Goal: Task Accomplishment & Management: Use online tool/utility

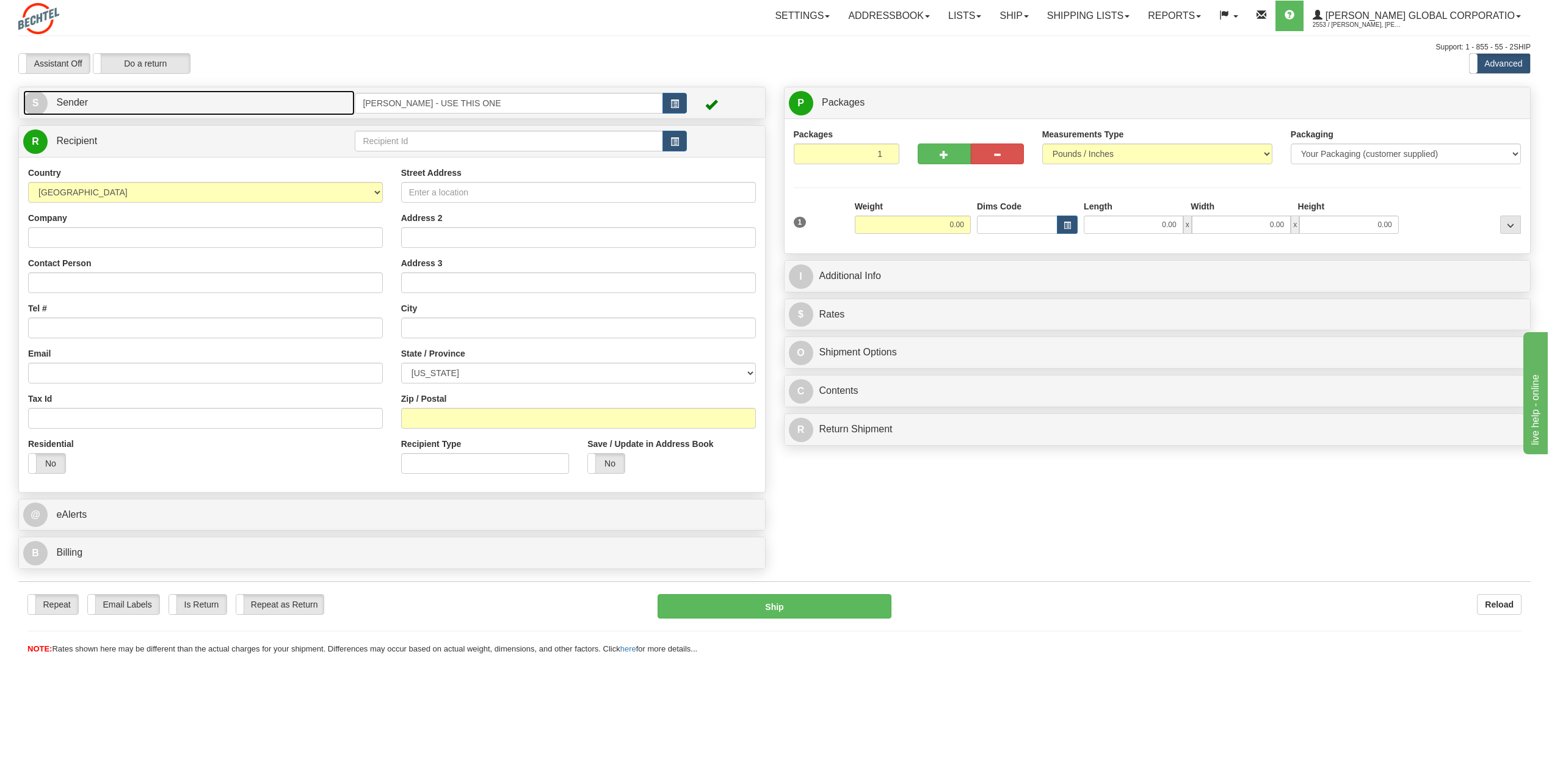
click at [31, 101] on span "S" at bounding box center [35, 103] width 24 height 24
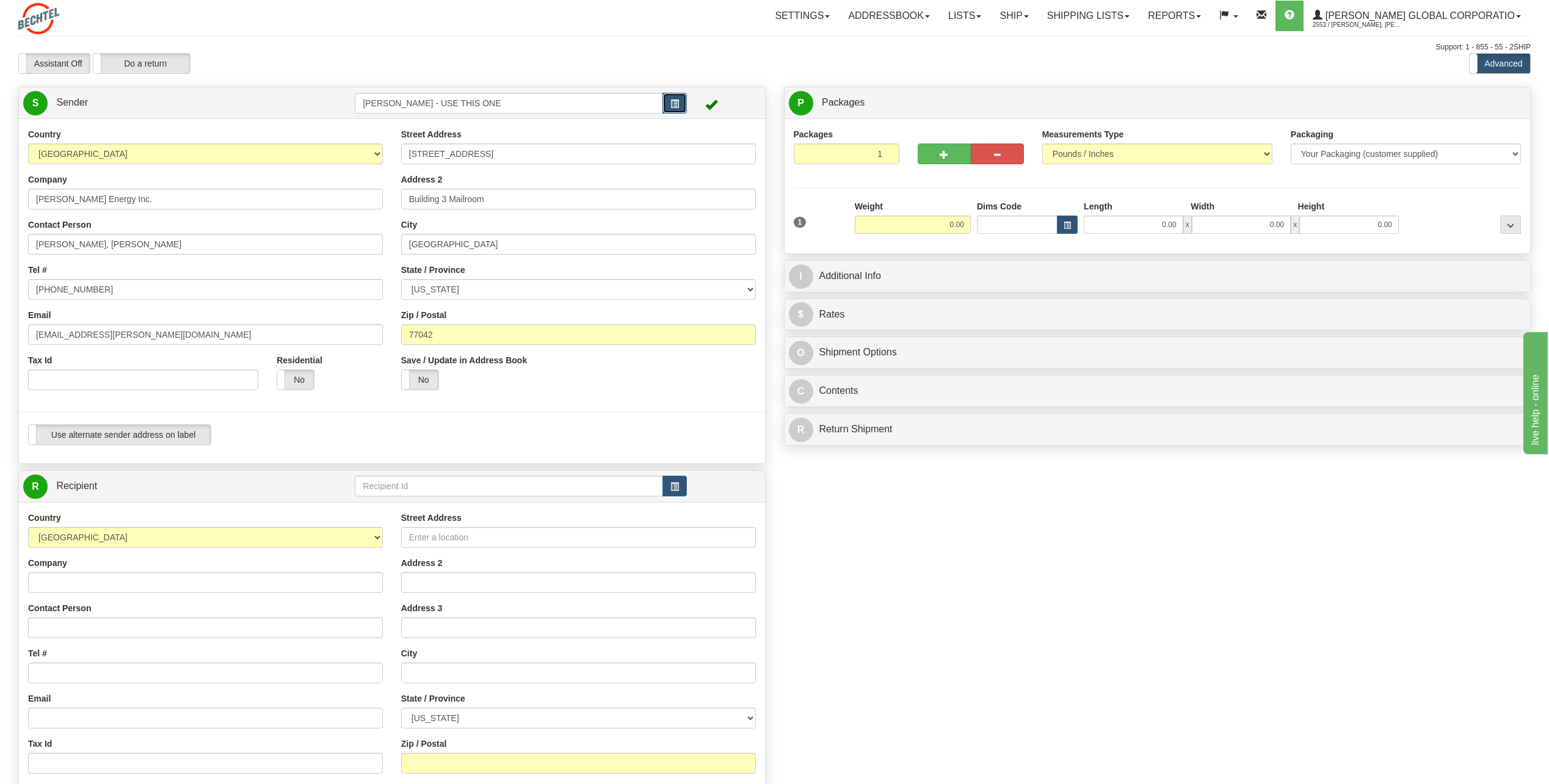
click at [678, 101] on span "button" at bounding box center [675, 104] width 8 height 8
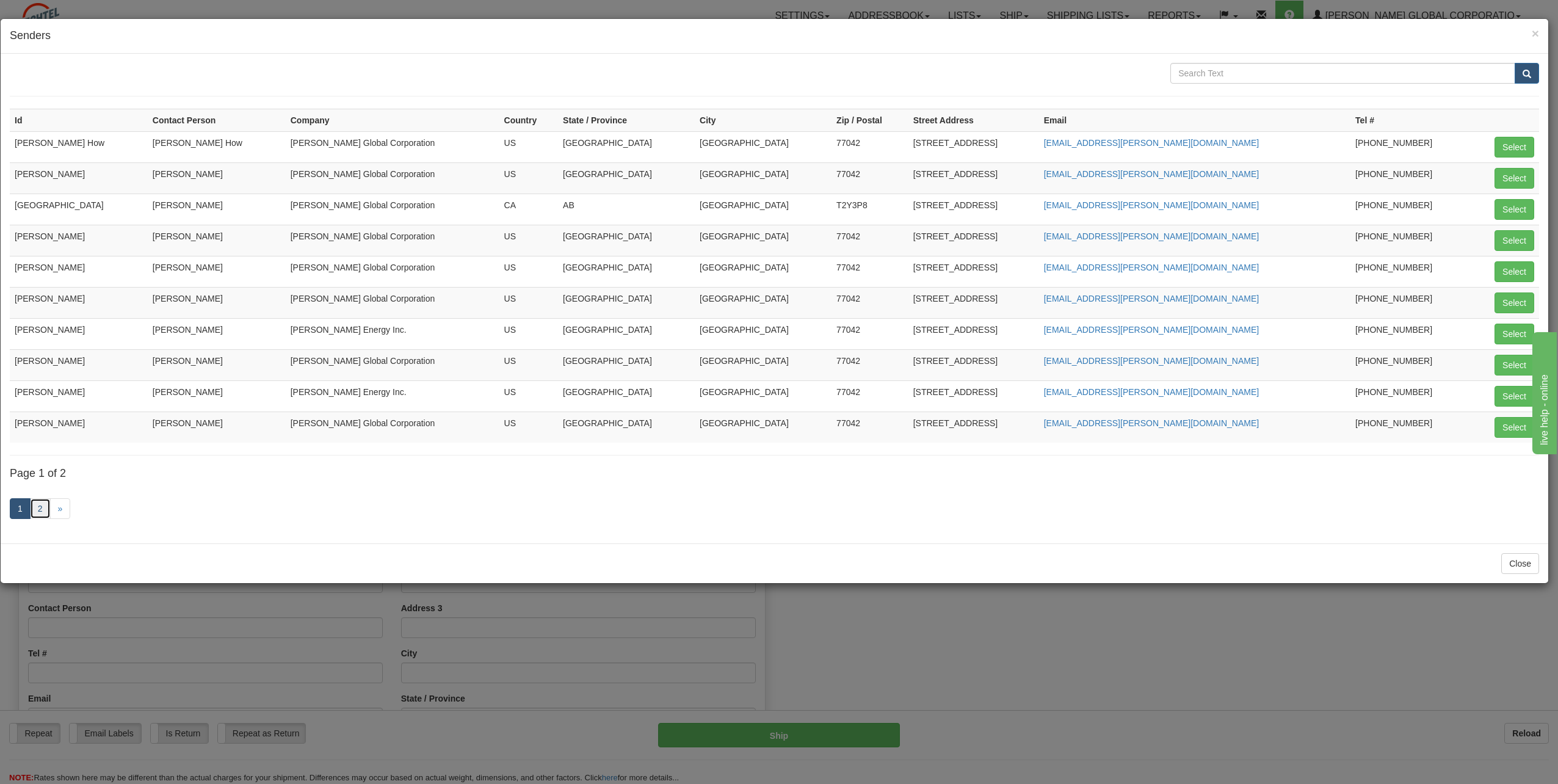
click at [42, 503] on link "2" at bounding box center [40, 509] width 20 height 20
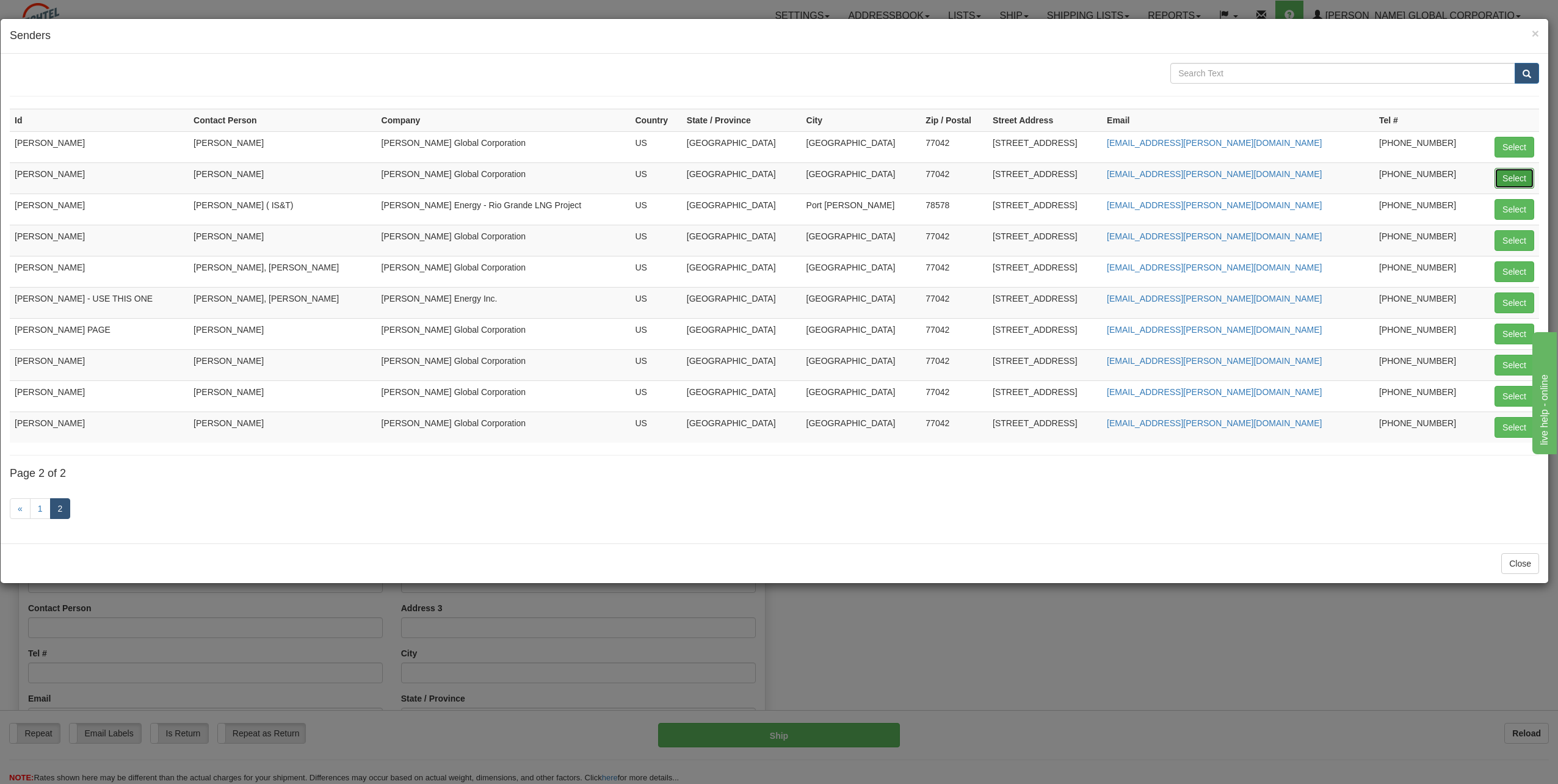
click at [1521, 183] on button "Select" at bounding box center [1514, 178] width 40 height 20
type input "[PERSON_NAME]"
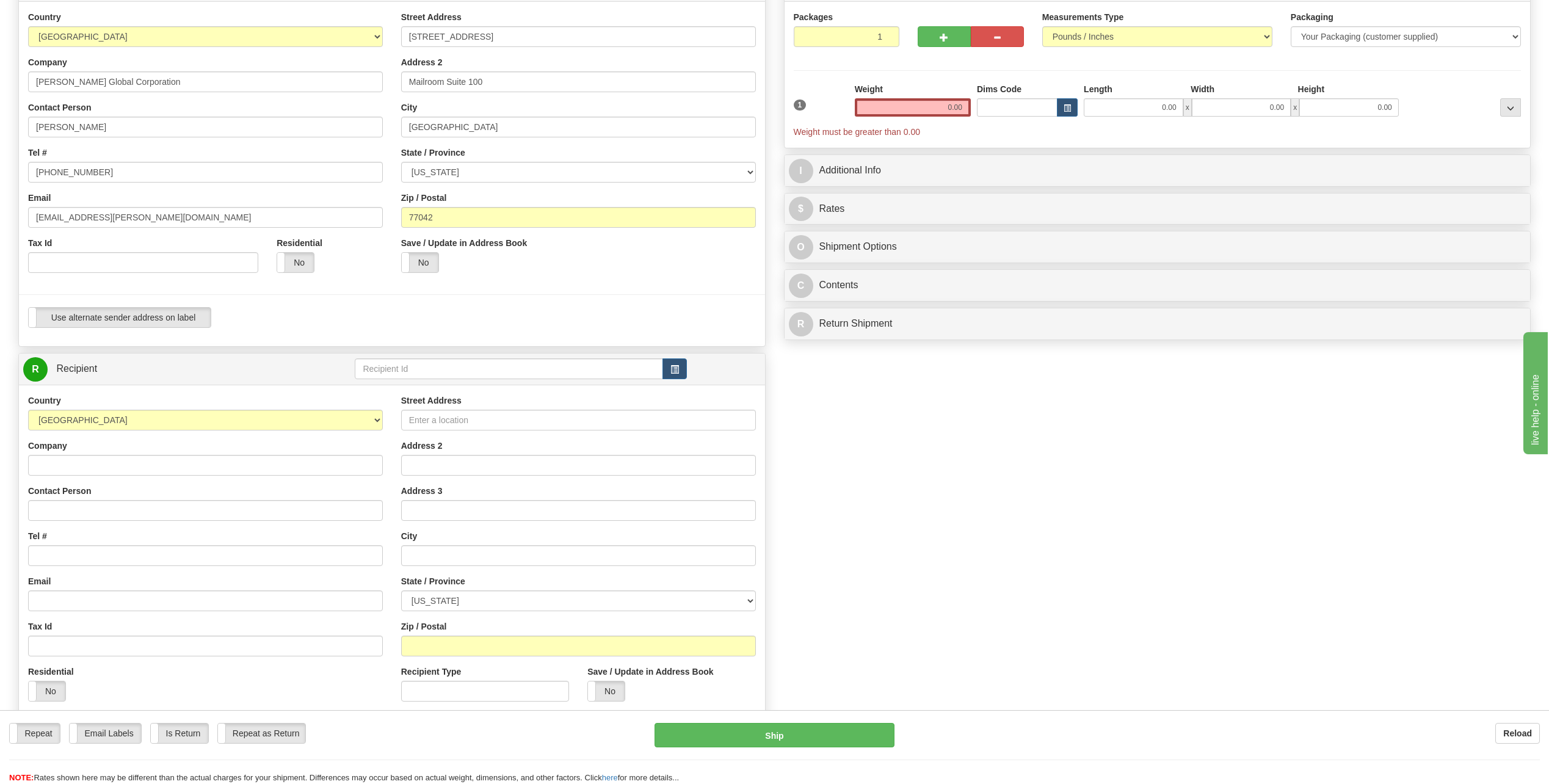
scroll to position [122, 0]
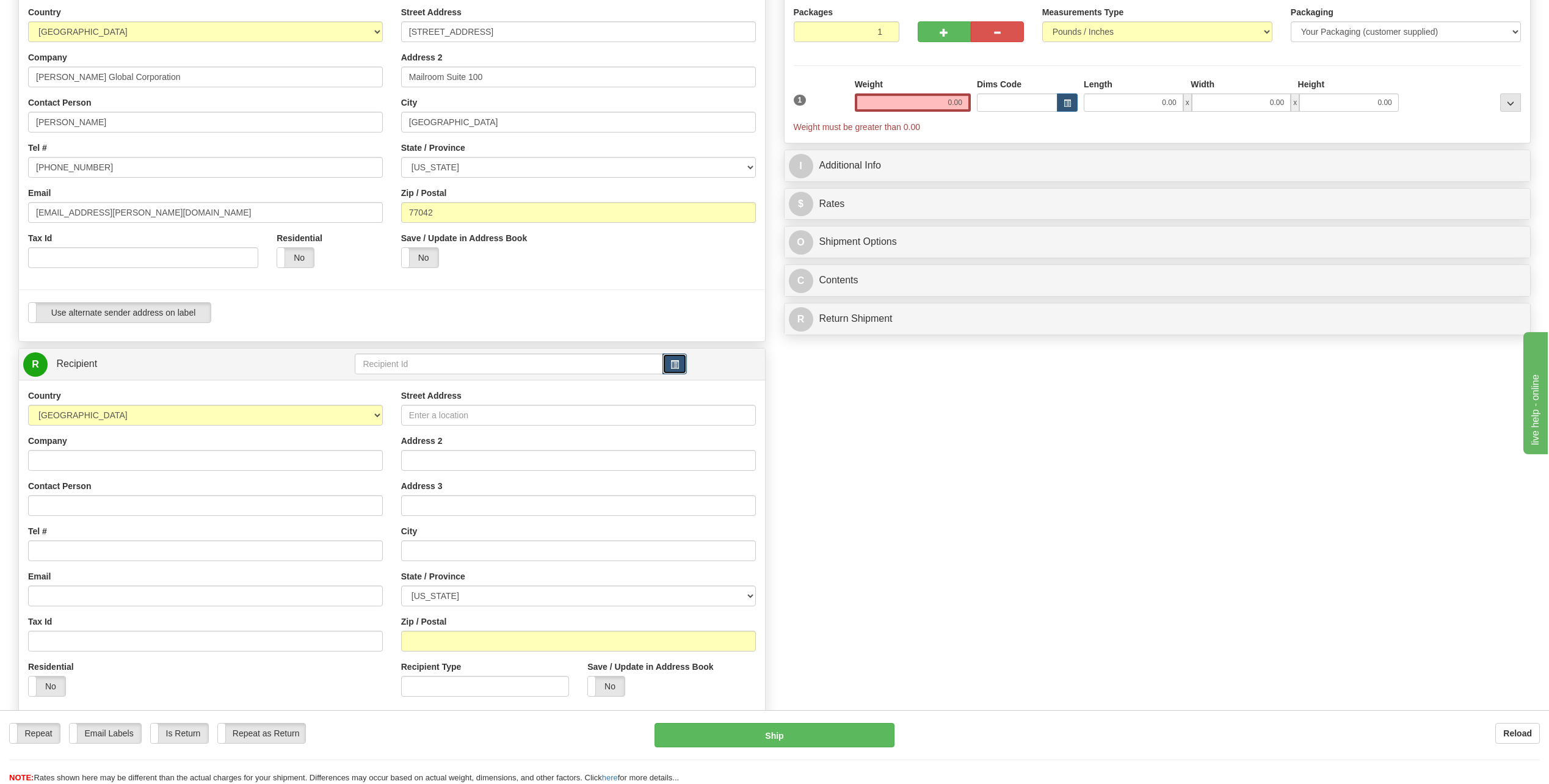
click at [671, 361] on span "button" at bounding box center [675, 364] width 8 height 8
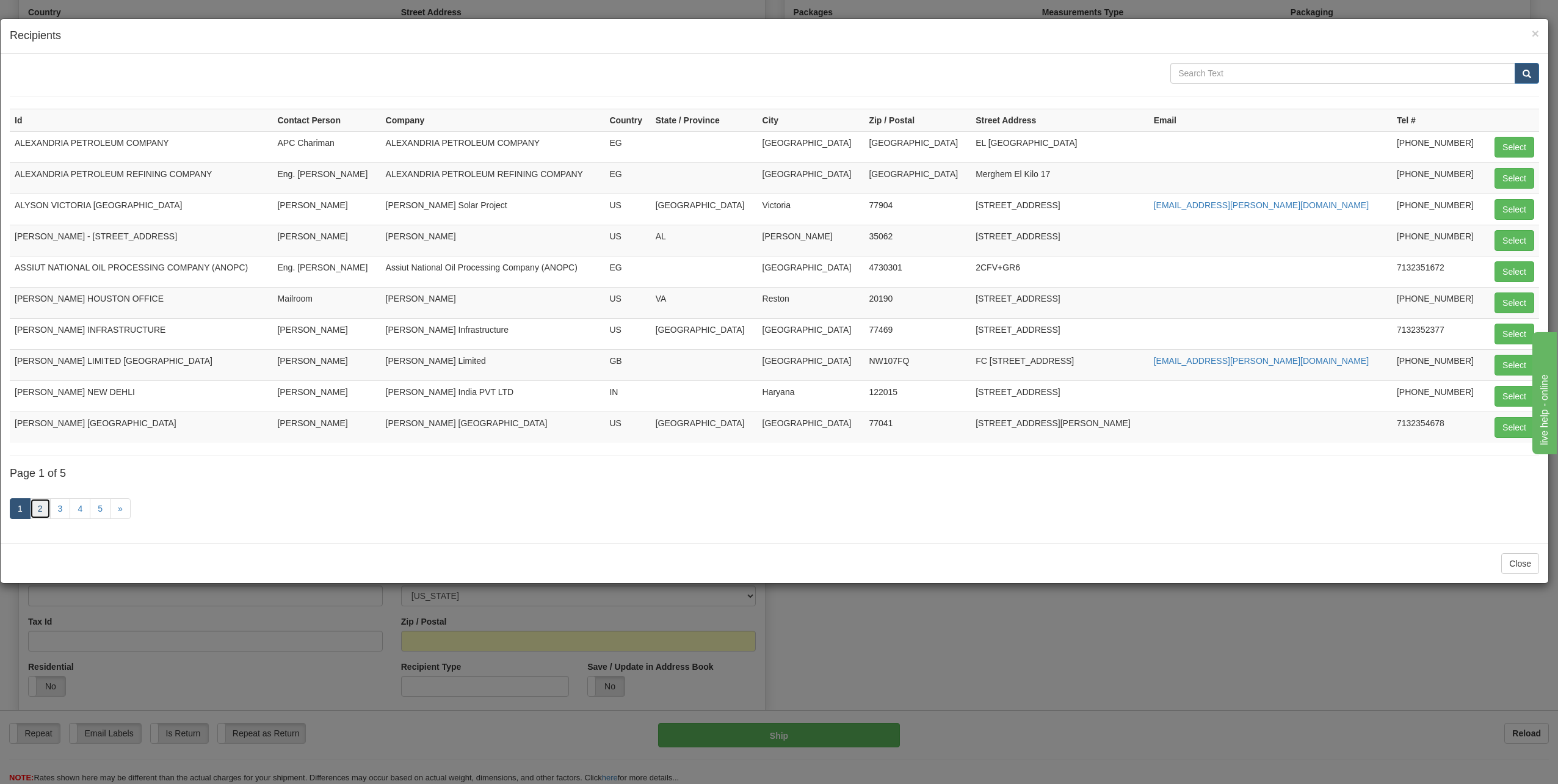
click at [44, 510] on link "2" at bounding box center [40, 509] width 20 height 20
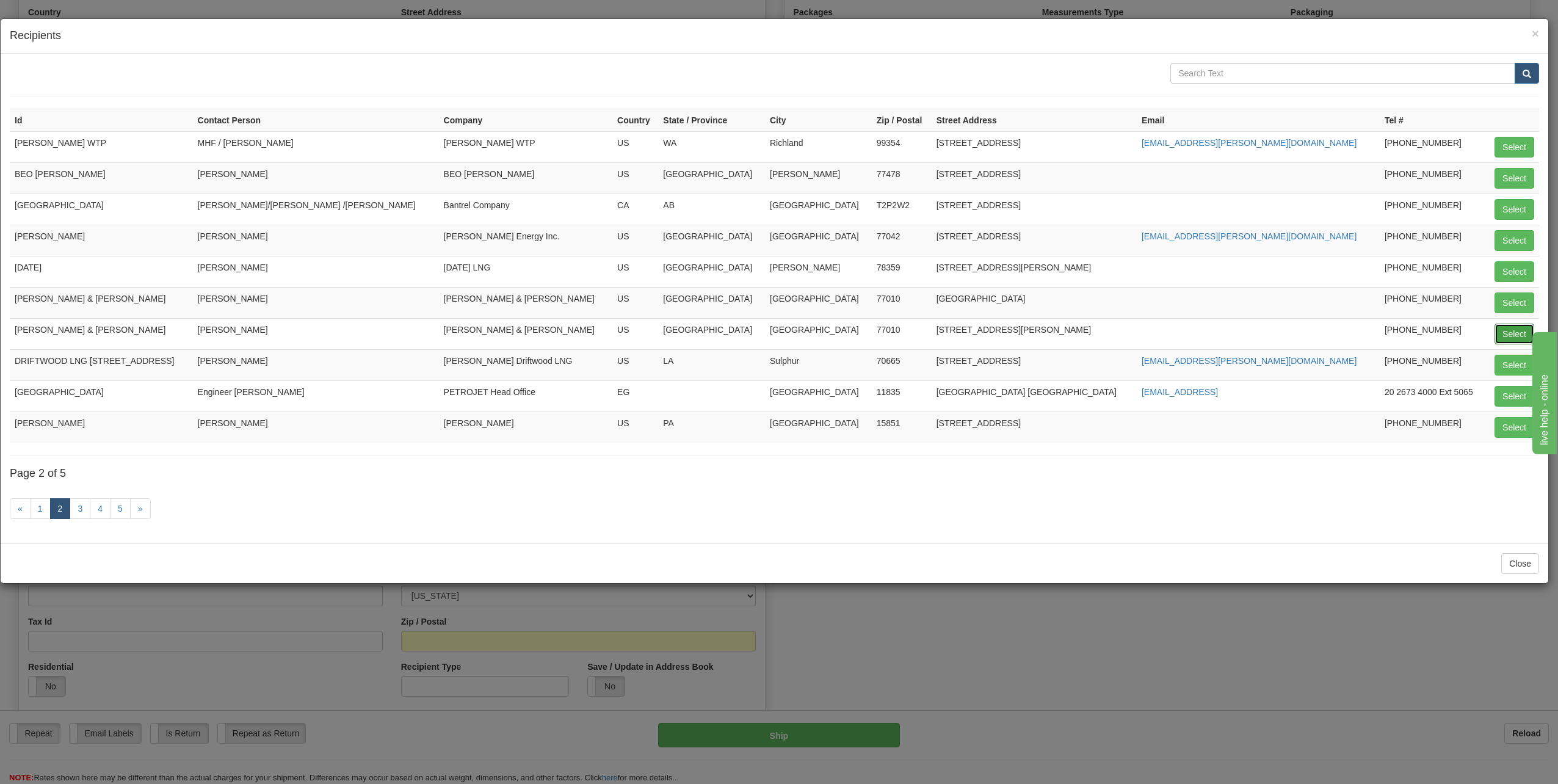
click at [1521, 331] on button "Select" at bounding box center [1514, 334] width 40 height 20
type input "[PERSON_NAME] & [PERSON_NAME]"
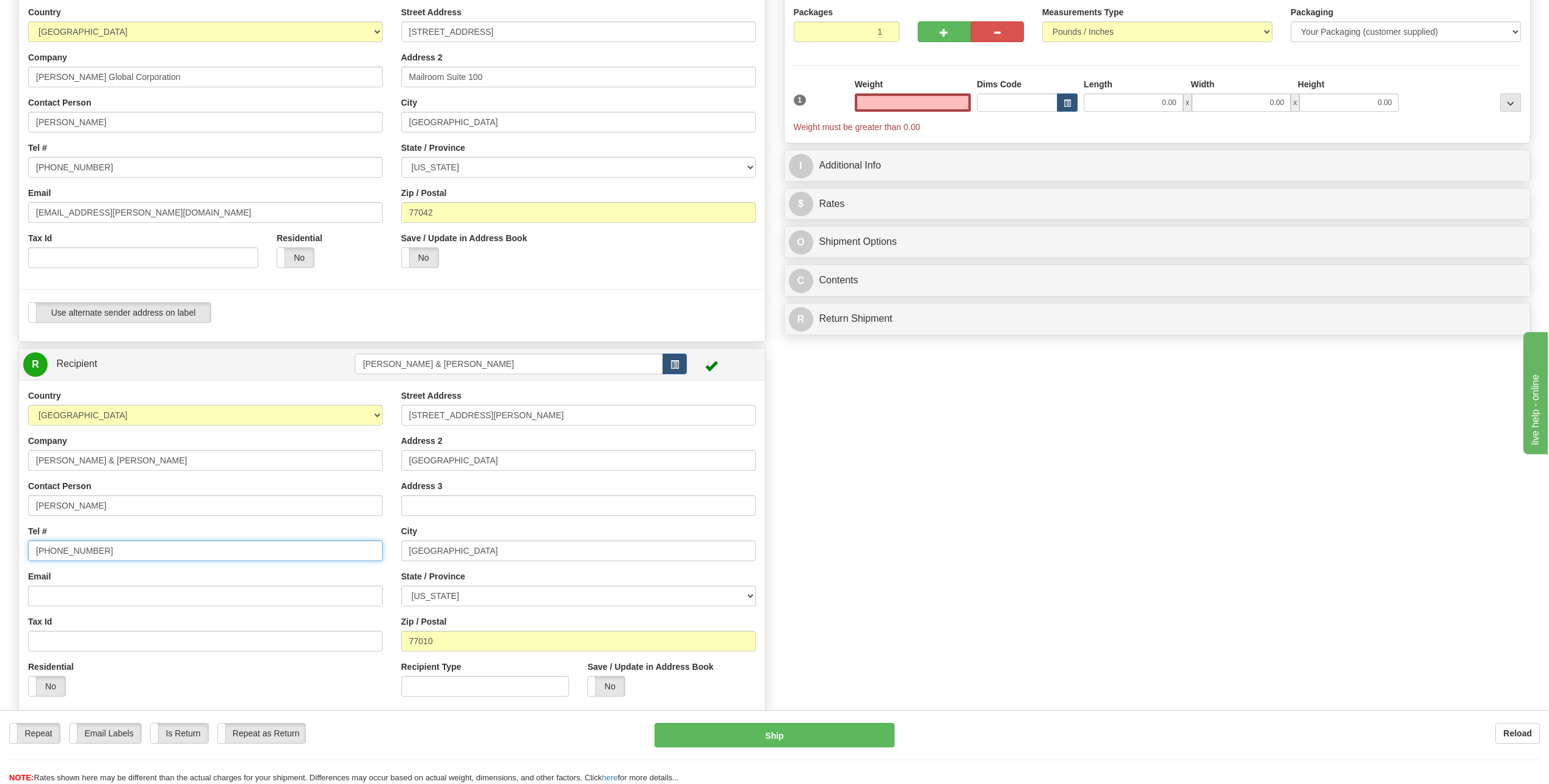
type input "0.00"
click at [110, 550] on input "[PHONE_NUMBER]" at bounding box center [206, 551] width 355 height 20
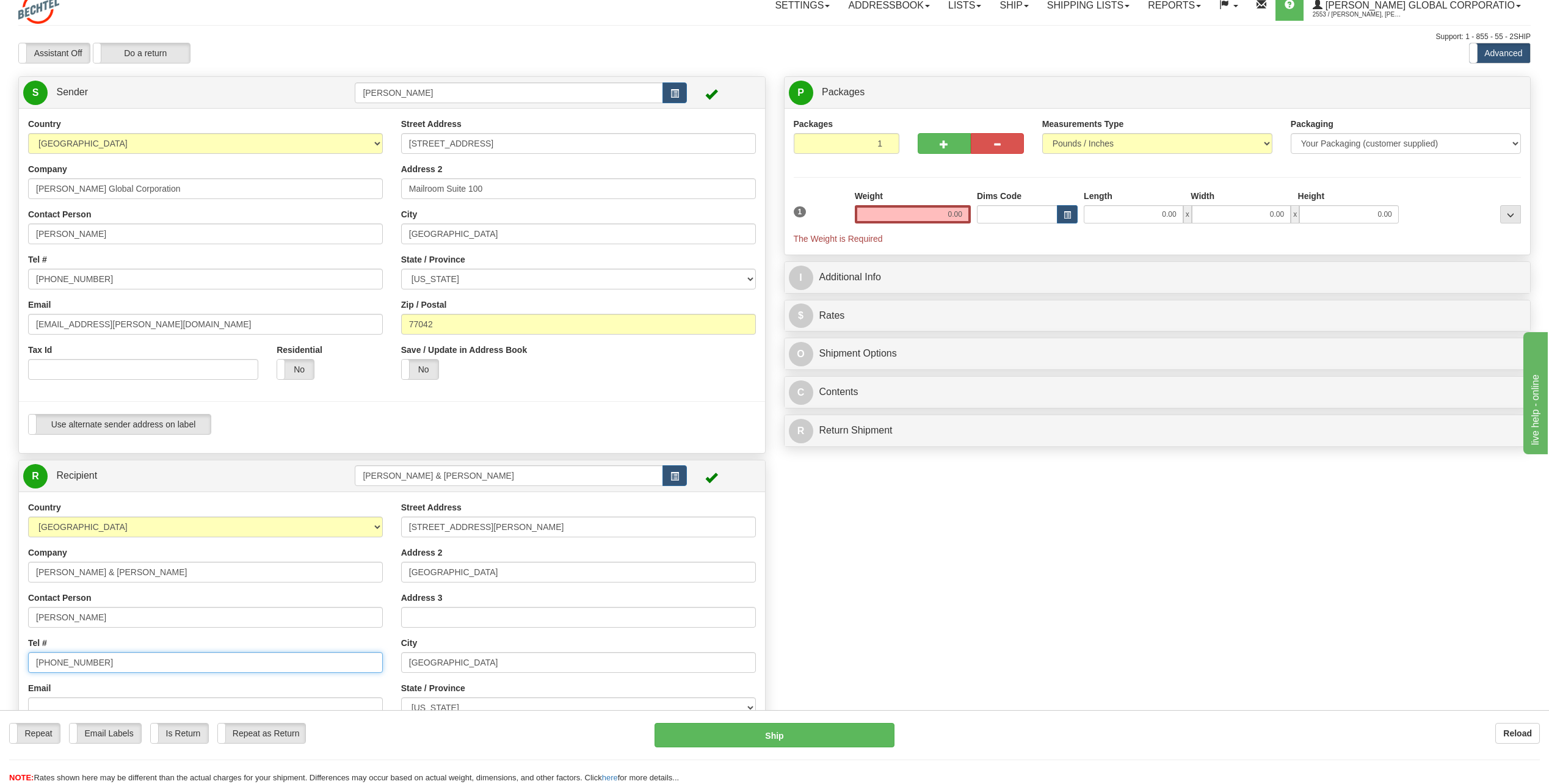
scroll to position [0, 0]
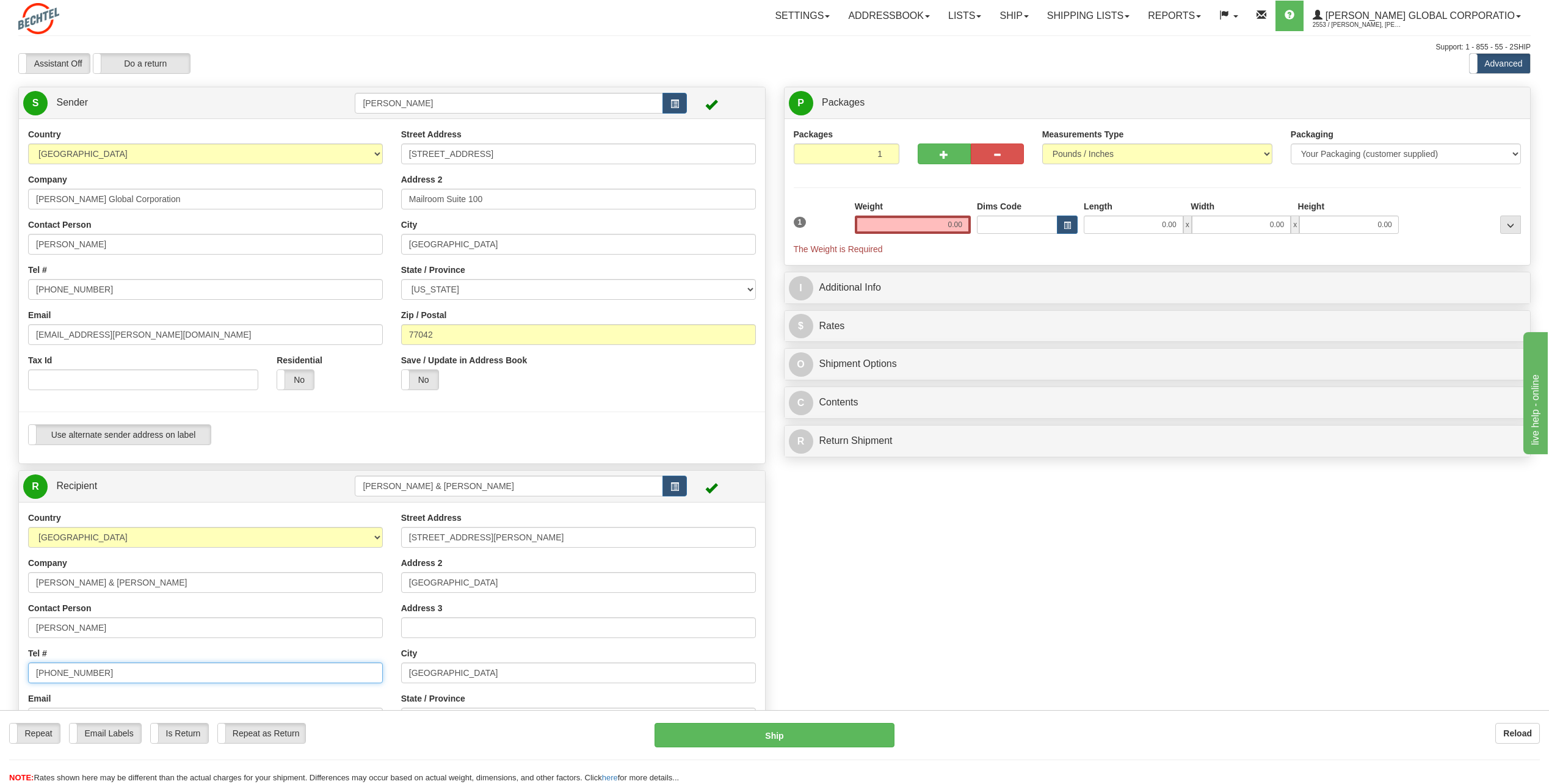
type input "[PHONE_NUMBER]"
drag, startPoint x: 940, startPoint y: 227, endPoint x: 1076, endPoint y: 208, distance: 137.3
click at [1076, 208] on div "1 Weight 0.00 Dims Code 0.00" at bounding box center [1158, 228] width 734 height 55
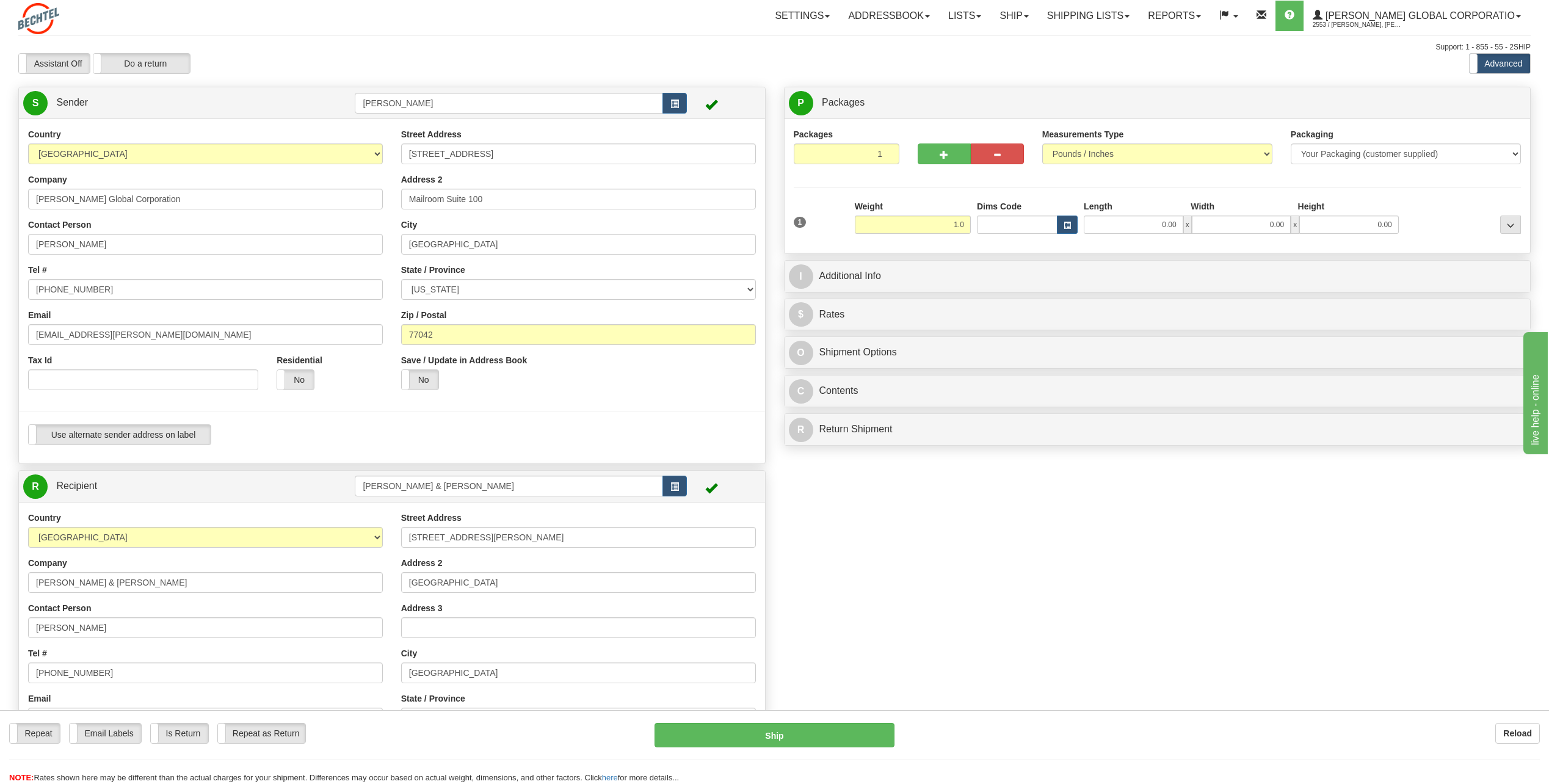
type input "1.00"
click at [1103, 241] on div "1 Weight 1.00 Dims Code 0.00" at bounding box center [1158, 222] width 734 height 44
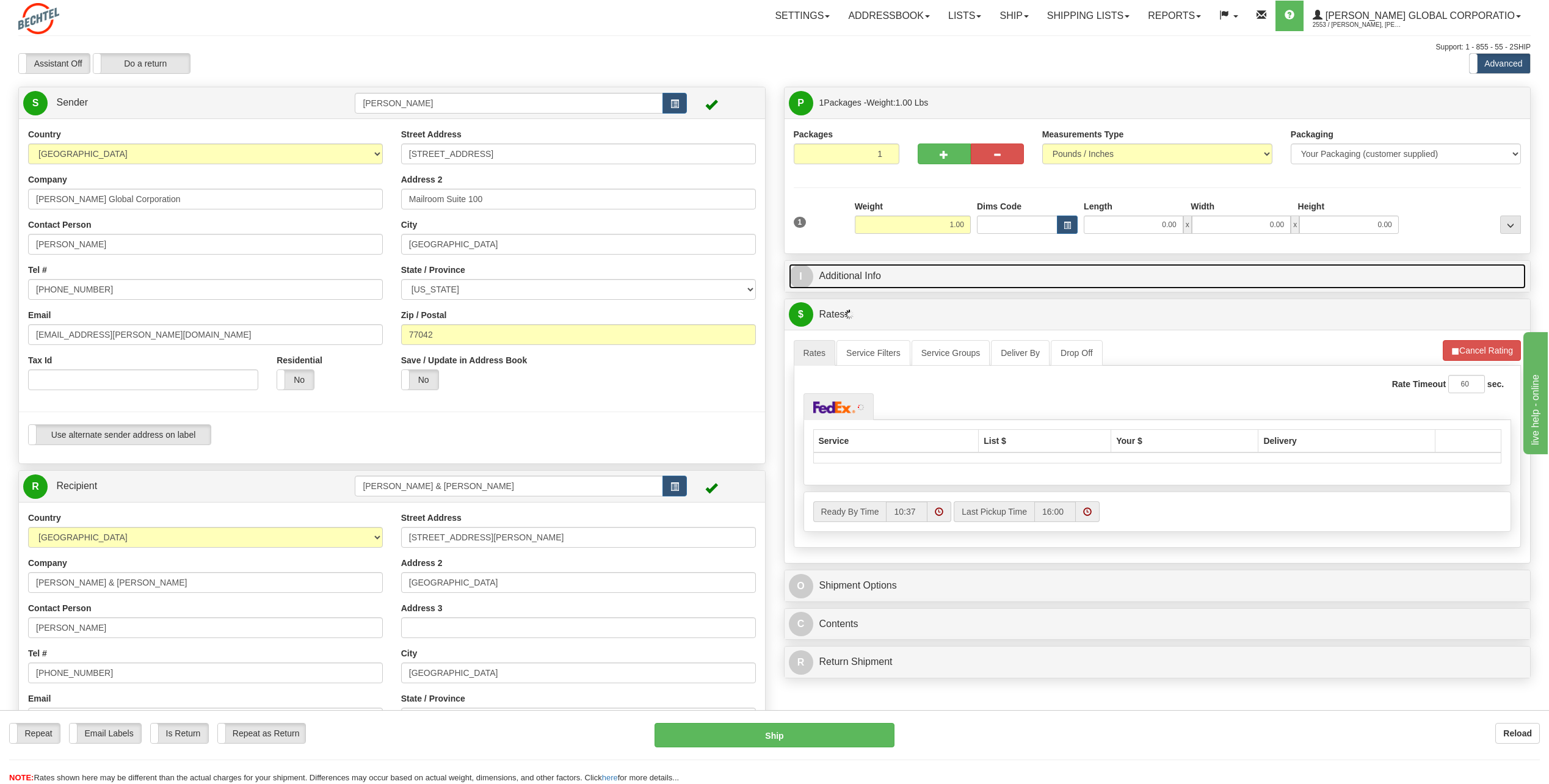
click at [797, 274] on span "I" at bounding box center [801, 277] width 24 height 24
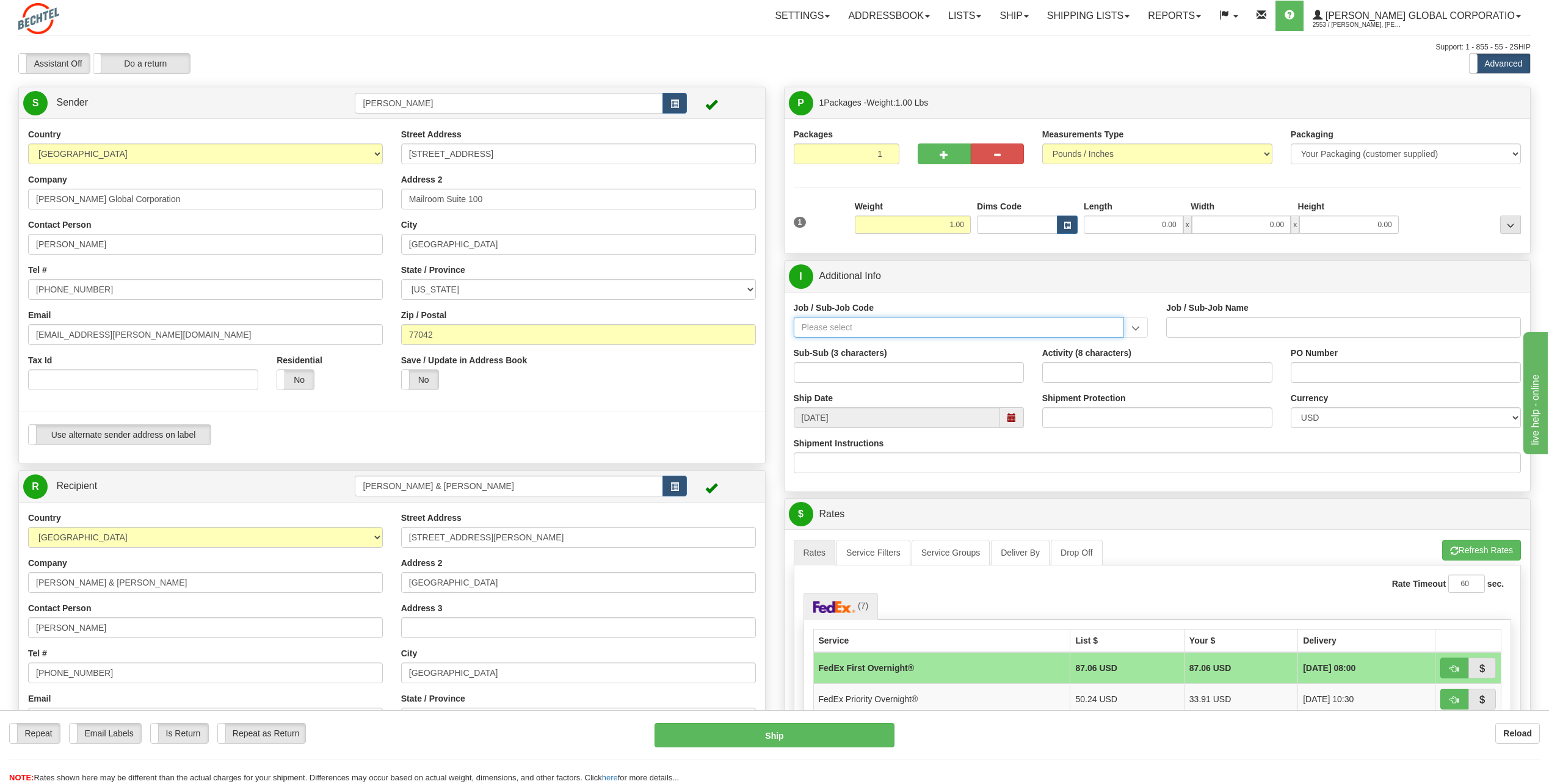
click at [846, 322] on input "Job / Sub-Job Code" at bounding box center [959, 327] width 331 height 20
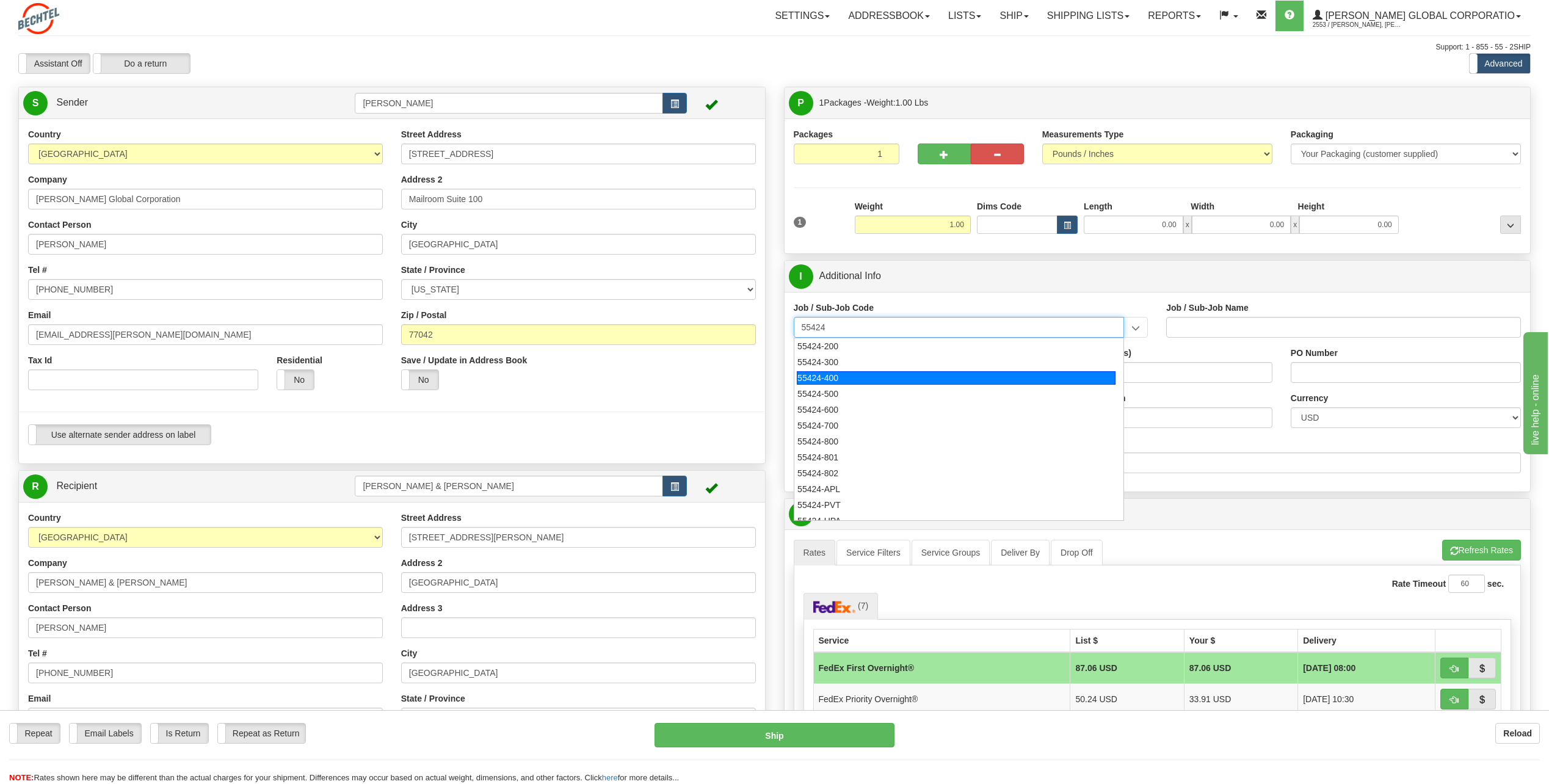
click at [810, 379] on div "55424-400" at bounding box center [956, 378] width 319 height 13
type input "55424-400"
type input "RESEARCH & DEVELOPMENT - ONSHORE"
type input "55424-400"
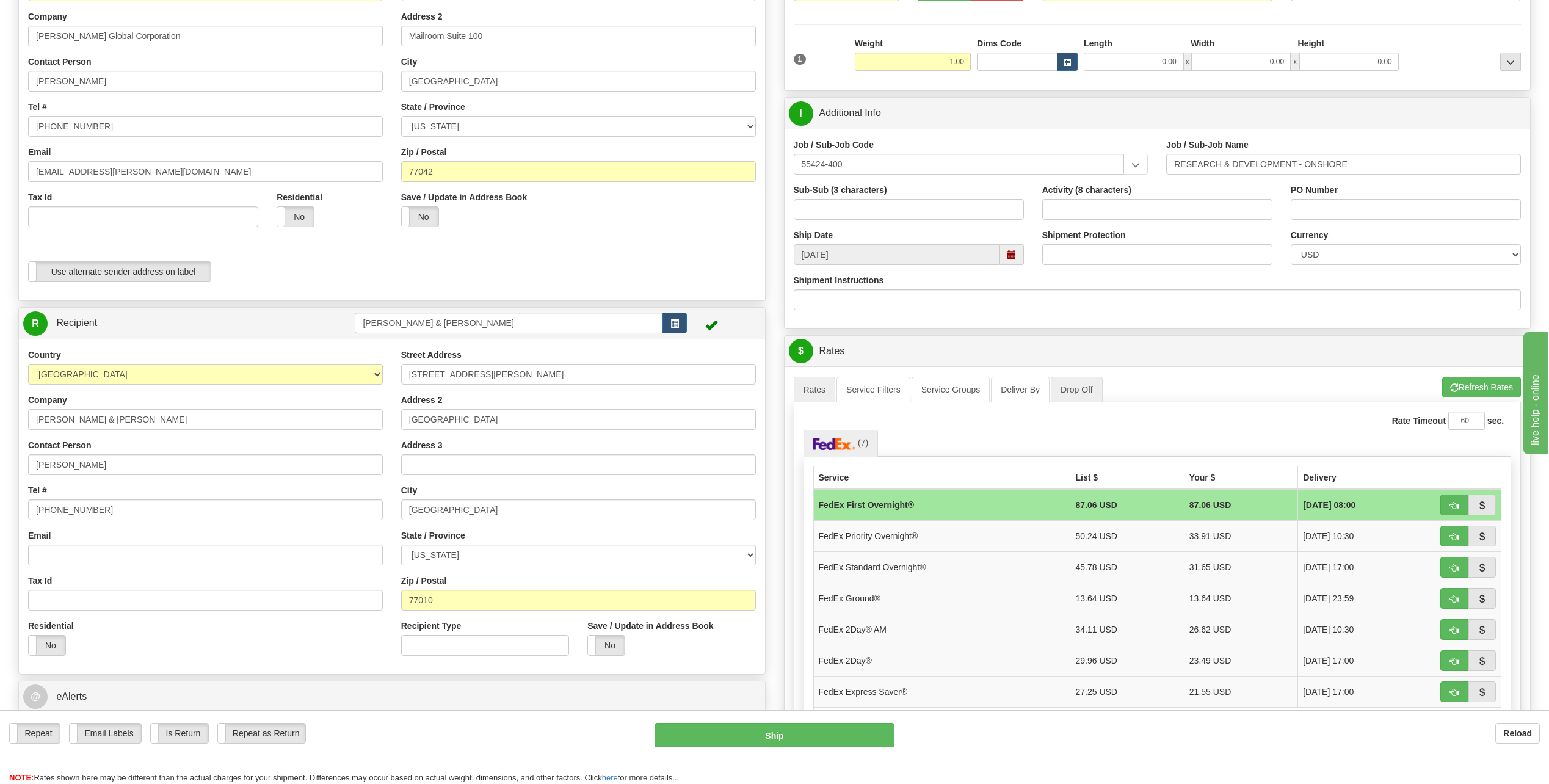
scroll to position [183, 0]
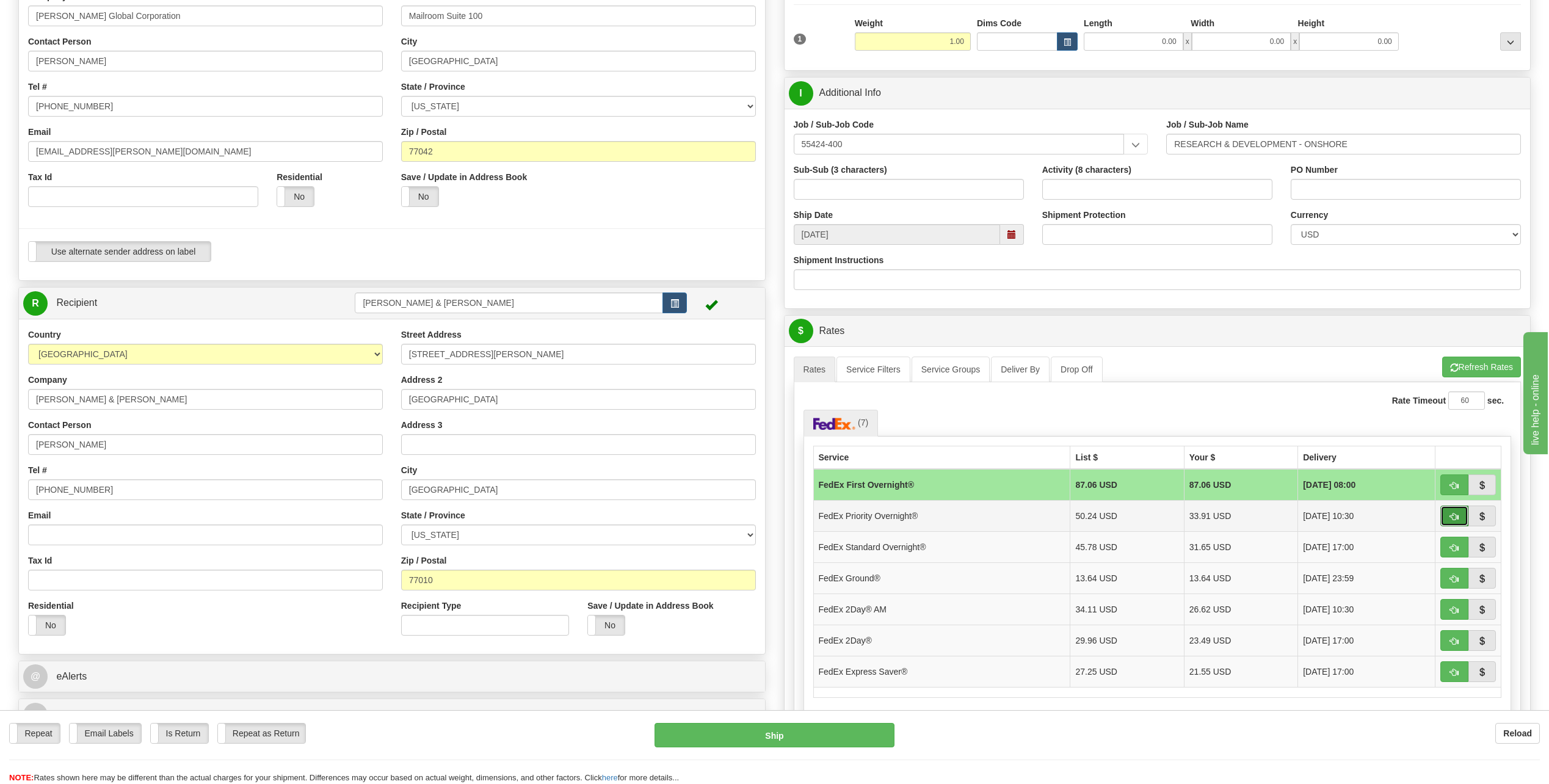
click at [1459, 515] on button "button" at bounding box center [1455, 516] width 28 height 20
type input "01"
